Goal: Check status: Check status

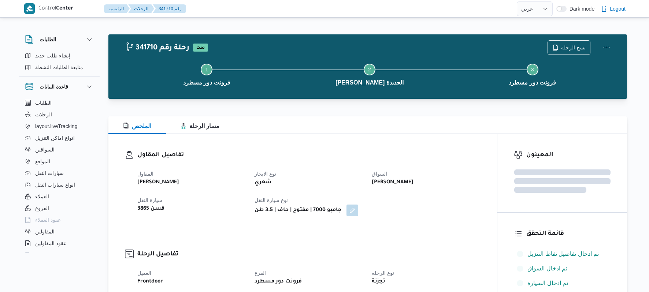
select select "ar"
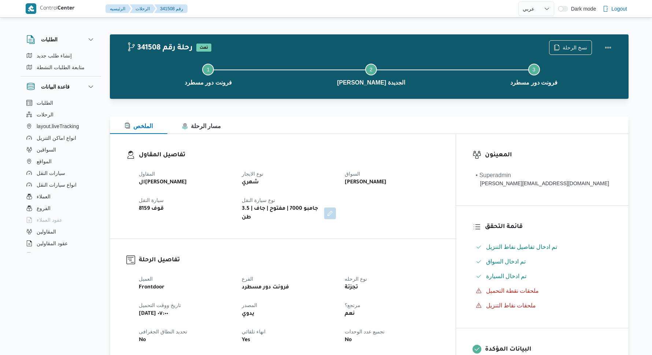
select select "ar"
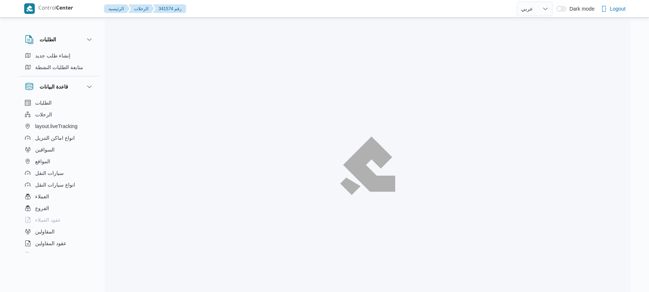
select select "ar"
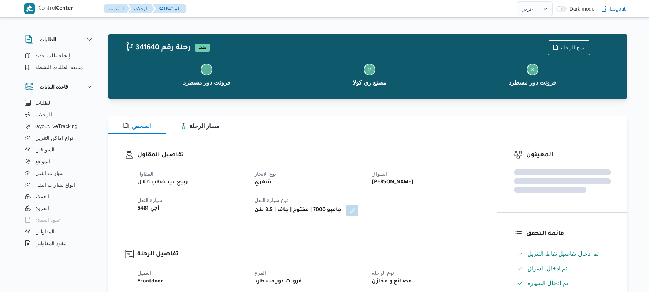
select select "ar"
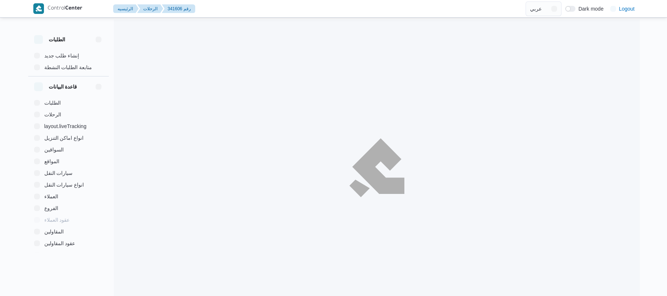
select select "ar"
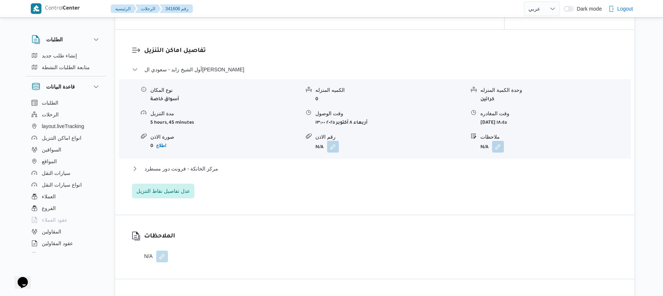
scroll to position [664, 0]
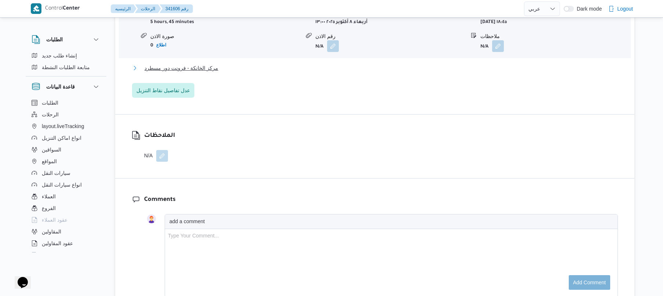
click at [375, 68] on button "مركز الخانكة - فرونت دور مسطرد" at bounding box center [375, 68] width 486 height 9
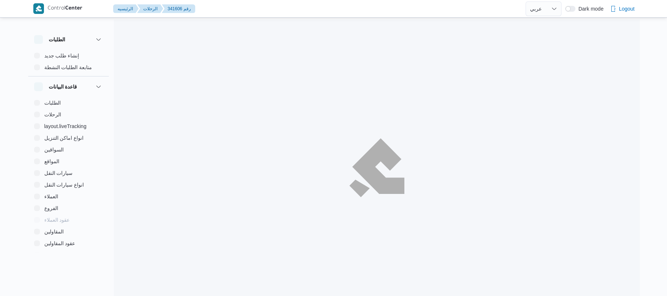
select select "ar"
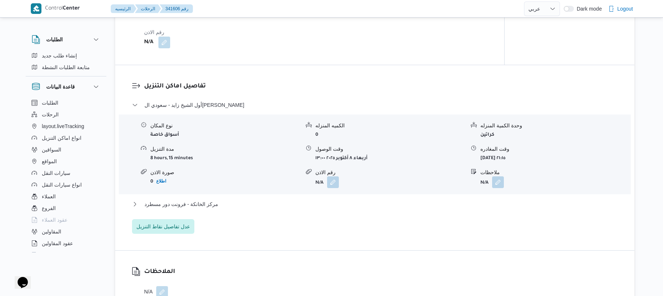
scroll to position [528, 0]
click at [338, 204] on button "مركز الخانكة - فرونت دور مسطرد" at bounding box center [375, 204] width 486 height 9
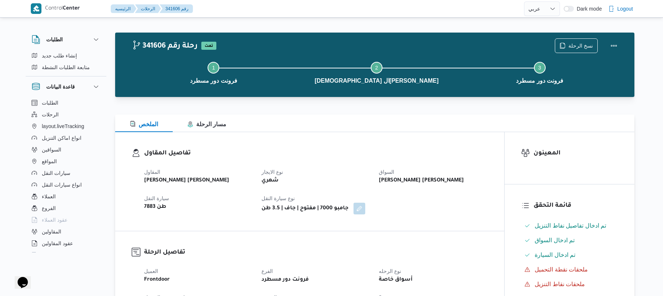
scroll to position [0, 0]
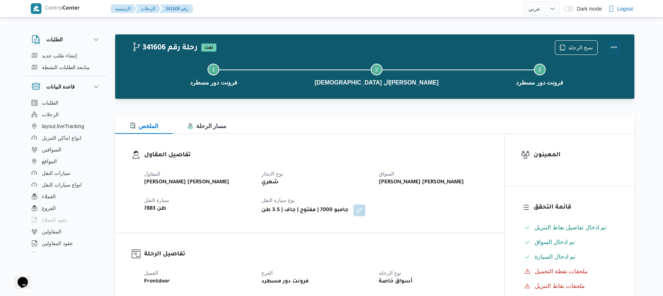
click at [614, 47] on button "Actions" at bounding box center [613, 47] width 15 height 15
click at [443, 58] on button "Step 2 is incomplete 2 [DEMOGRAPHIC_DATA] ال[PERSON_NAME]" at bounding box center [376, 74] width 163 height 38
click at [611, 53] on button "Actions" at bounding box center [613, 47] width 15 height 15
click at [401, 82] on button "Step 2 is incomplete 2 [DEMOGRAPHIC_DATA] ال[PERSON_NAME]" at bounding box center [376, 74] width 163 height 38
